Goal: Task Accomplishment & Management: Use online tool/utility

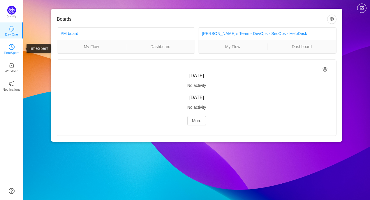
click at [13, 52] on p "TimeSpent" at bounding box center [12, 52] width 16 height 5
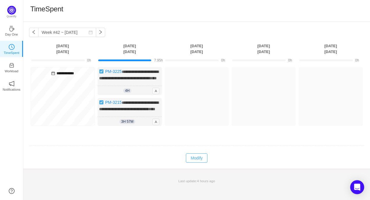
click at [193, 162] on button "Modify" at bounding box center [196, 157] width 21 height 9
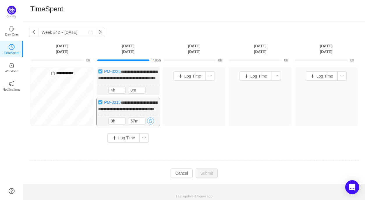
click at [152, 124] on button "button" at bounding box center [150, 120] width 7 height 7
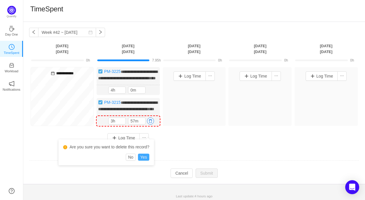
click at [146, 156] on button "Yes" at bounding box center [143, 156] width 11 height 7
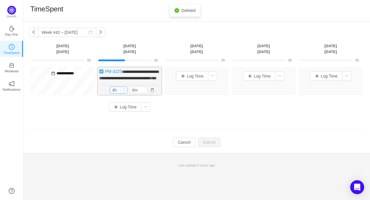
click at [113, 93] on input "4h" at bounding box center [118, 90] width 17 height 6
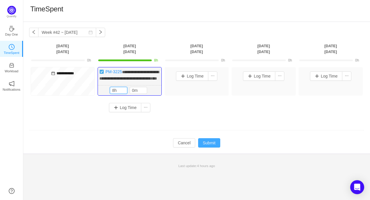
type input "8h"
click at [209, 147] on button "Submit" at bounding box center [209, 142] width 22 height 9
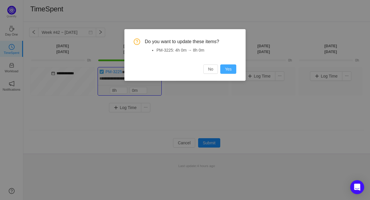
click at [226, 70] on button "Yes" at bounding box center [228, 68] width 16 height 9
